Goal: Check status: Check status

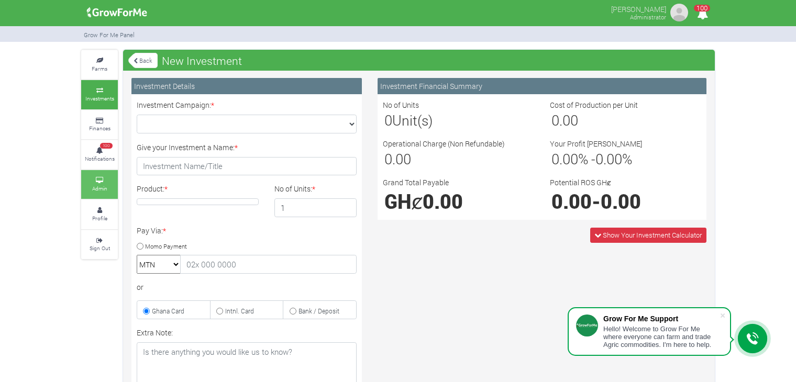
click at [99, 180] on icon at bounding box center [99, 180] width 31 height 5
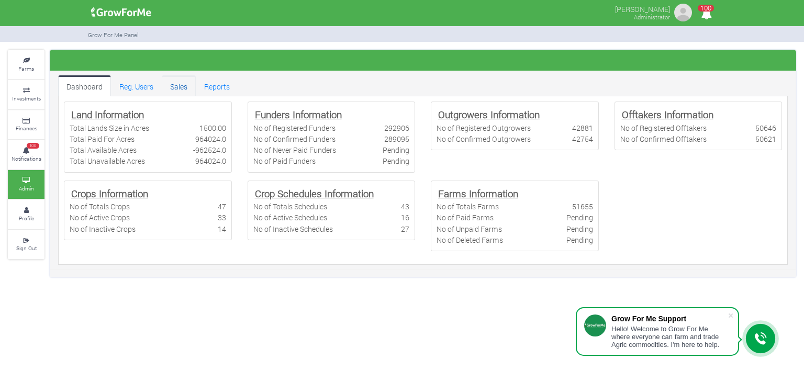
click at [180, 85] on link "Sales" at bounding box center [179, 85] width 34 height 21
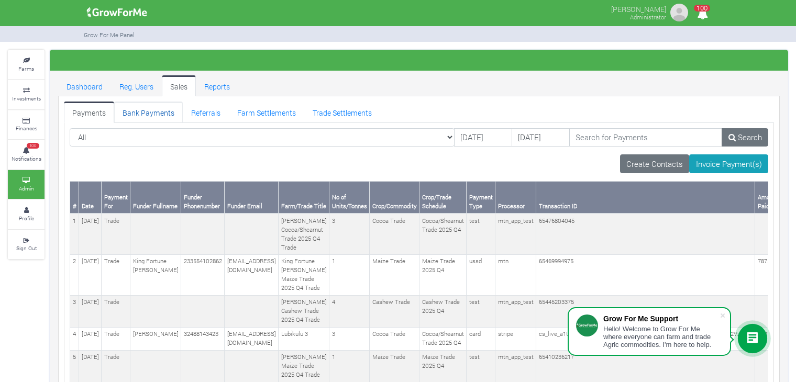
click at [159, 112] on link "Bank Payments" at bounding box center [148, 112] width 69 height 21
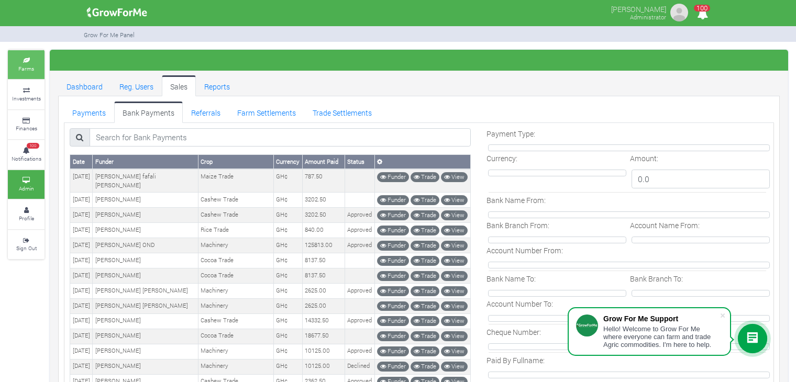
click at [30, 73] on link "Farms" at bounding box center [26, 64] width 37 height 29
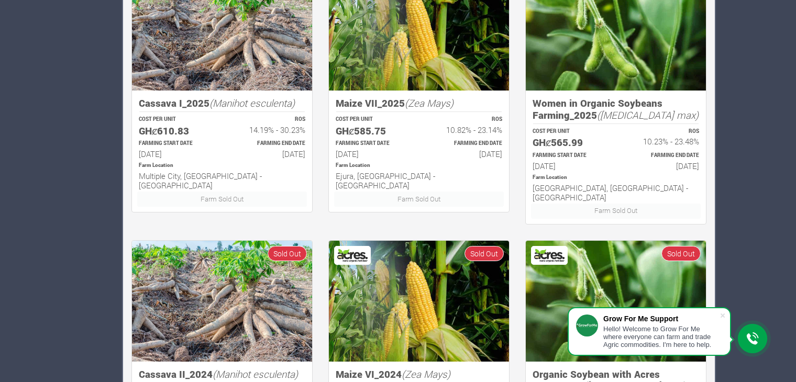
click at [199, 296] on img at bounding box center [222, 301] width 180 height 121
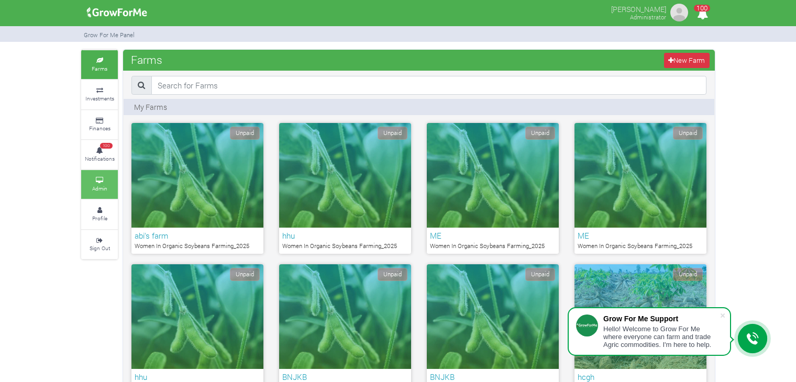
click at [101, 185] on small "Admin" at bounding box center [99, 188] width 15 height 7
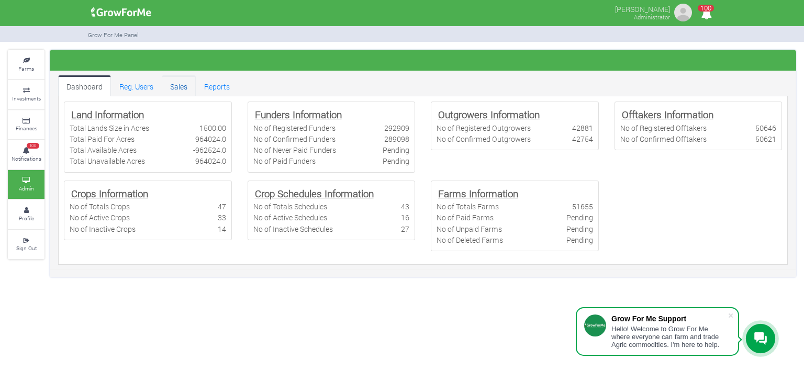
click at [185, 87] on link "Sales" at bounding box center [179, 85] width 34 height 21
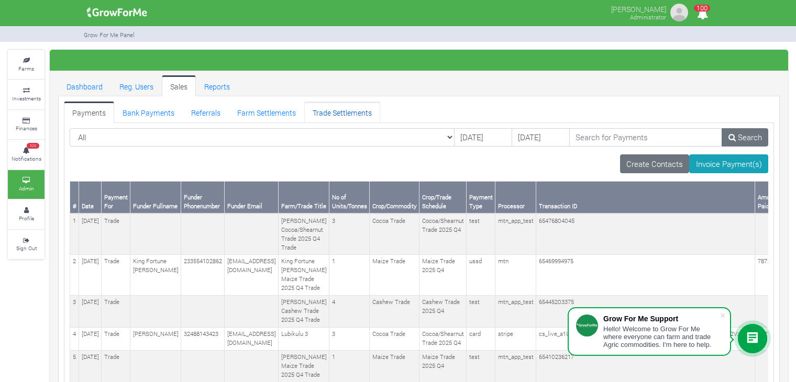
click at [346, 113] on link "Trade Settlements" at bounding box center [342, 112] width 76 height 21
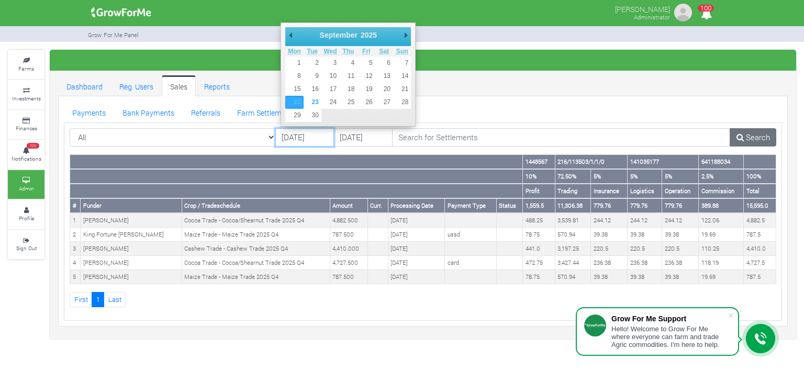
click at [317, 135] on input "[DATE]" at bounding box center [304, 137] width 59 height 19
type input "18/09/2025"
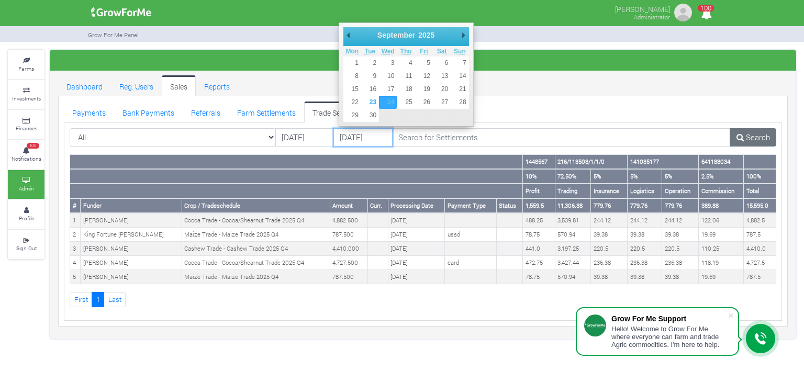
click at [358, 137] on input "24/09/2025" at bounding box center [363, 137] width 59 height 19
type input "19/09/2025"
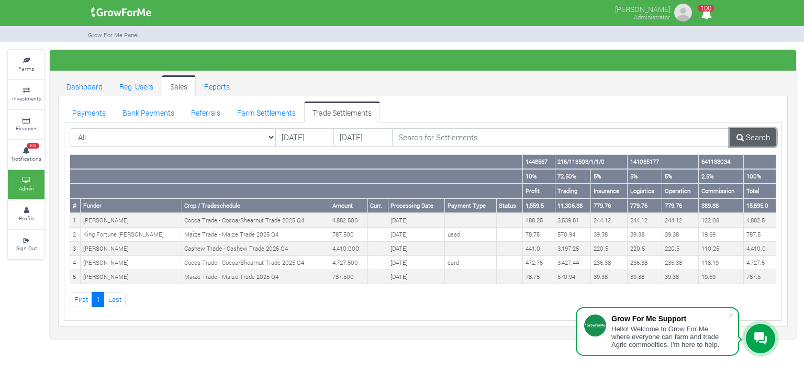
click at [750, 140] on link "Search" at bounding box center [753, 137] width 47 height 19
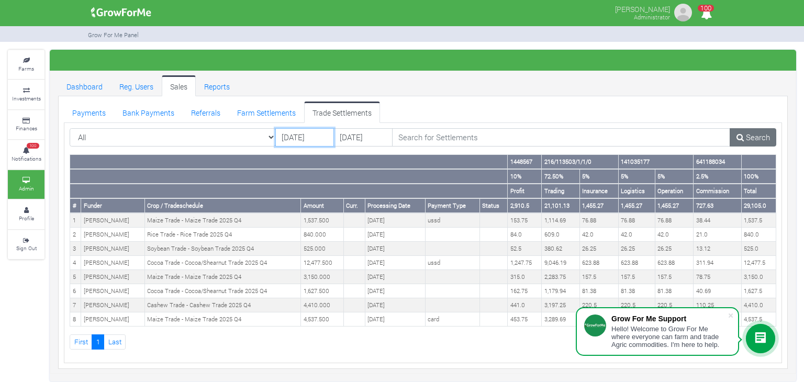
click at [323, 139] on input "[DATE]" at bounding box center [304, 137] width 59 height 19
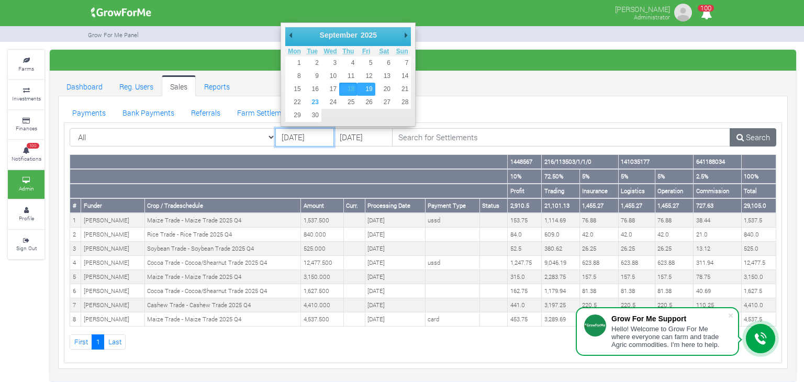
type input "[DATE]"
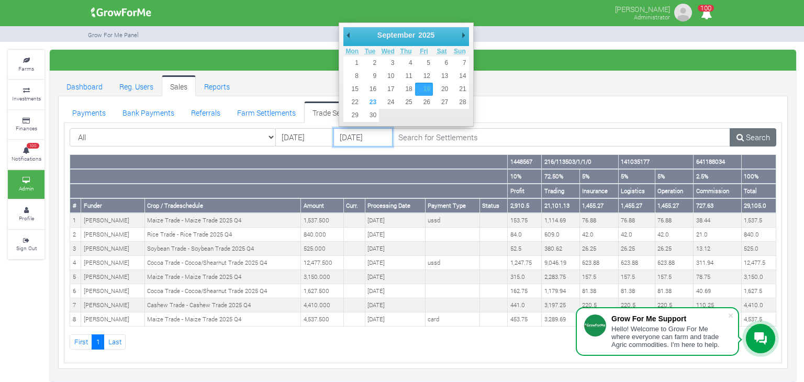
click at [345, 135] on input "[DATE]" at bounding box center [363, 137] width 59 height 19
type input "20/09/2025"
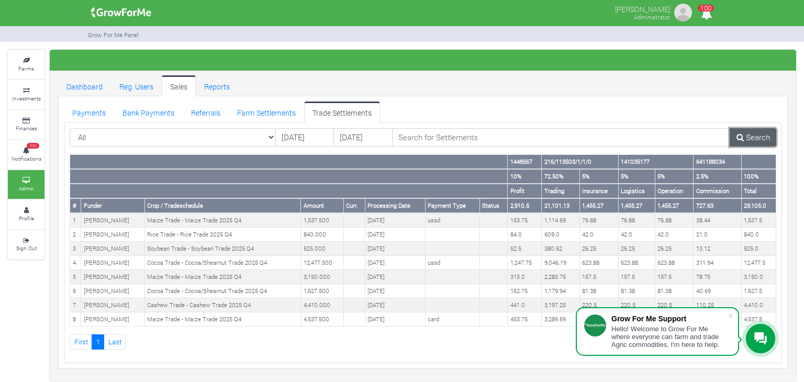
click at [756, 130] on link "Search" at bounding box center [753, 137] width 47 height 19
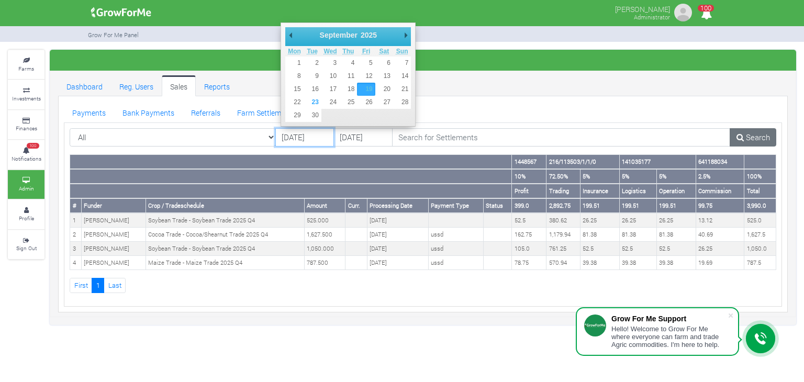
click at [310, 135] on input "19/09/2025" at bounding box center [304, 137] width 59 height 19
type input "20/09/2025"
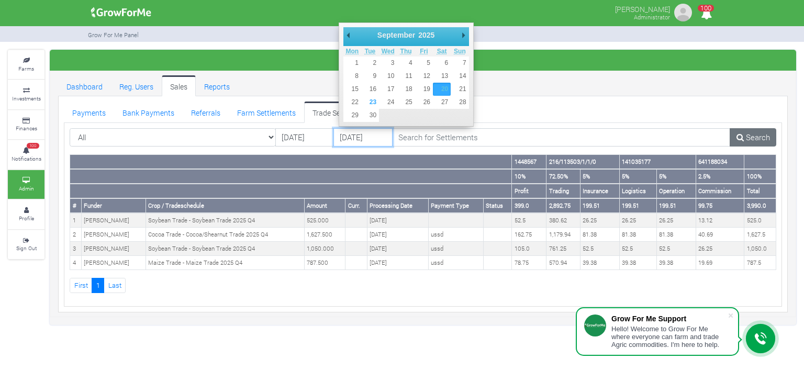
click at [361, 135] on input "20/09/2025" at bounding box center [363, 137] width 59 height 19
type input "21/09/2025"
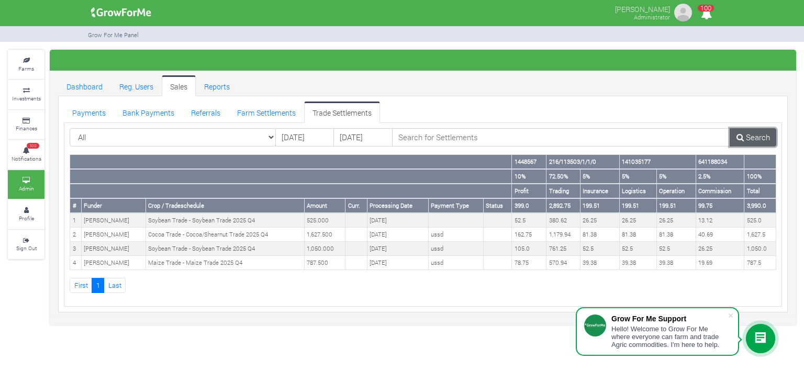
click at [756, 134] on link "Search" at bounding box center [753, 137] width 47 height 19
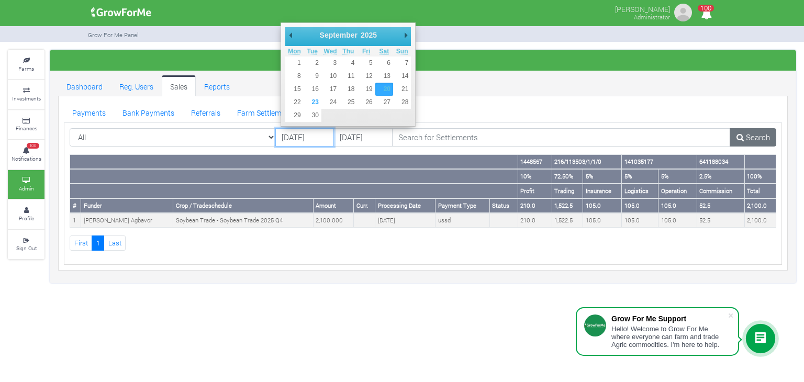
click at [300, 131] on input "[DATE]" at bounding box center [304, 137] width 59 height 19
type input "[DATE]"
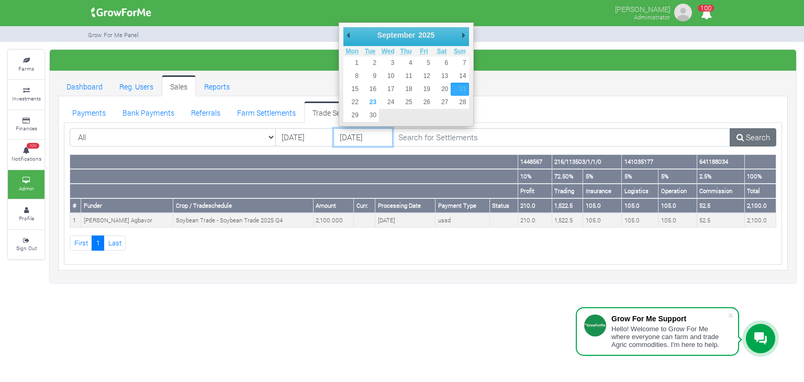
click at [367, 137] on input "[DATE]" at bounding box center [363, 137] width 59 height 19
type input "22/09/2025"
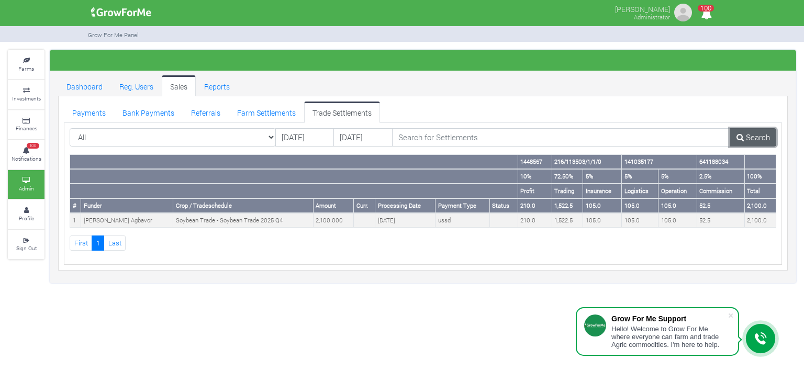
click at [752, 134] on link "Search" at bounding box center [753, 137] width 47 height 19
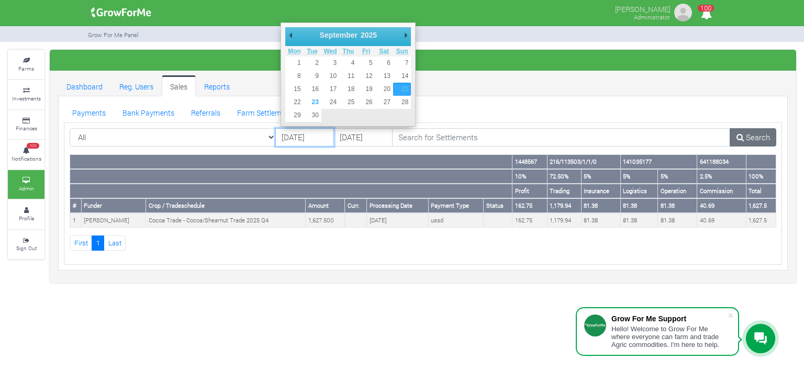
click at [306, 134] on input "21/09/2025" at bounding box center [304, 137] width 59 height 19
type input "[DATE]"
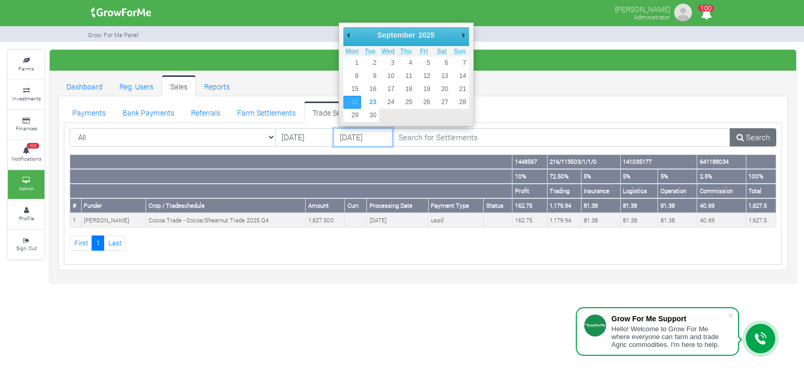
click at [358, 137] on input "[DATE]" at bounding box center [363, 137] width 59 height 19
type input "[DATE]"
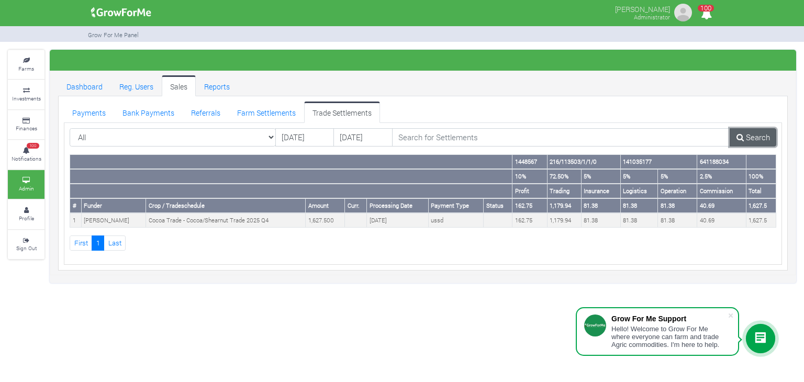
click at [751, 140] on link "Search" at bounding box center [753, 137] width 47 height 19
